Goal: Find specific page/section: Find specific page/section

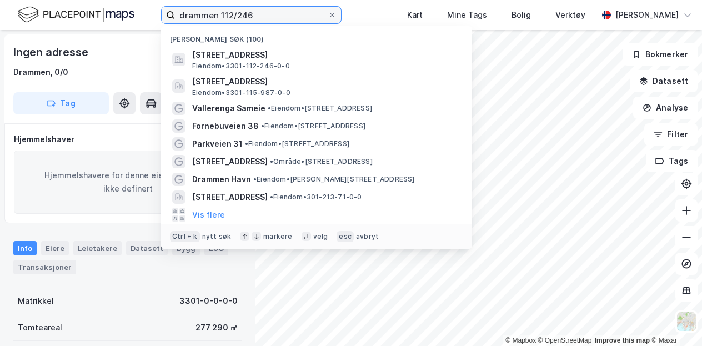
click at [255, 14] on input "drammen 112/246" at bounding box center [251, 15] width 153 height 17
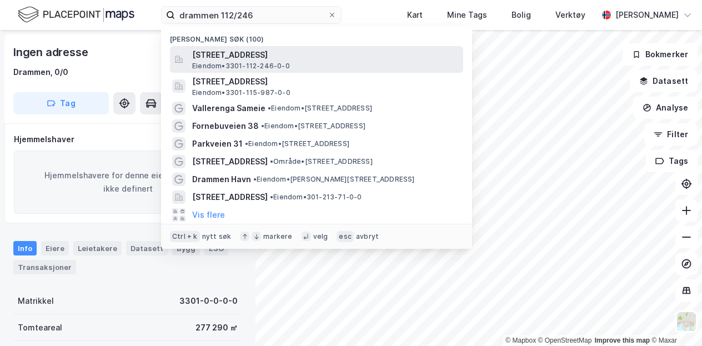
click at [254, 52] on span "[STREET_ADDRESS]" at bounding box center [325, 54] width 266 height 13
